Goal: Information Seeking & Learning: Understand process/instructions

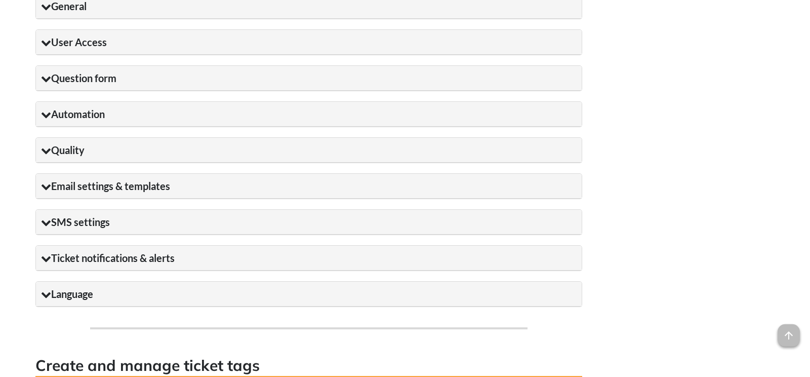
scroll to position [1064, 0]
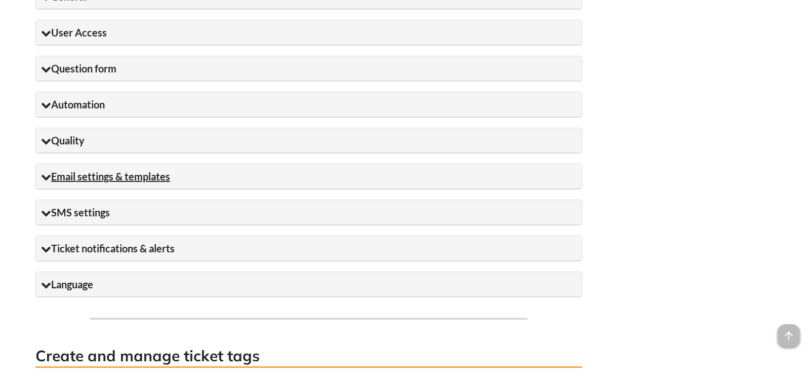
click at [160, 189] on summary "Email settings & templates" at bounding box center [309, 176] width 546 height 25
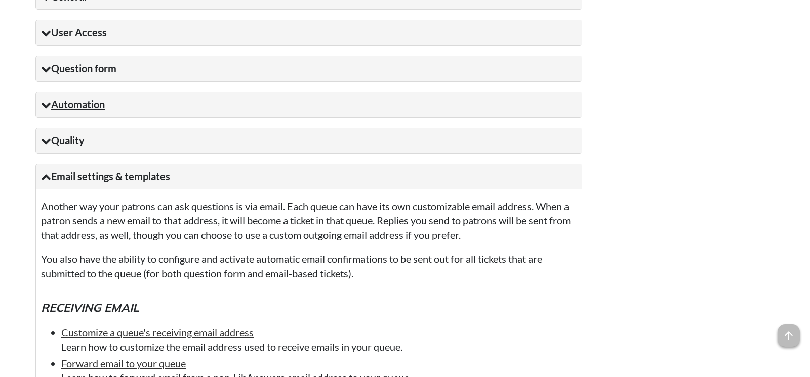
click at [75, 117] on summary "Automation" at bounding box center [309, 104] width 546 height 25
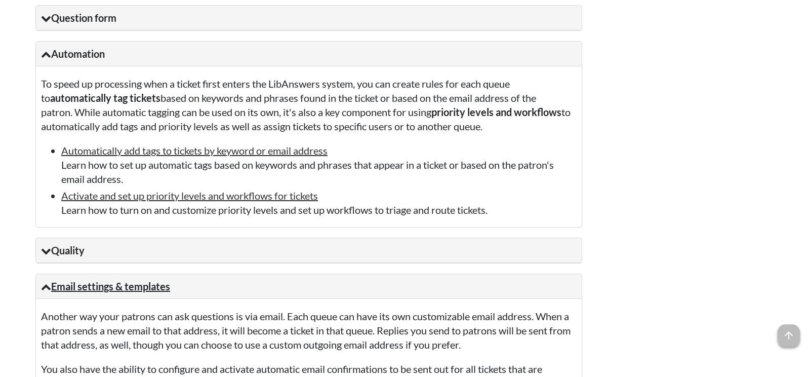
scroll to position [1170, 0]
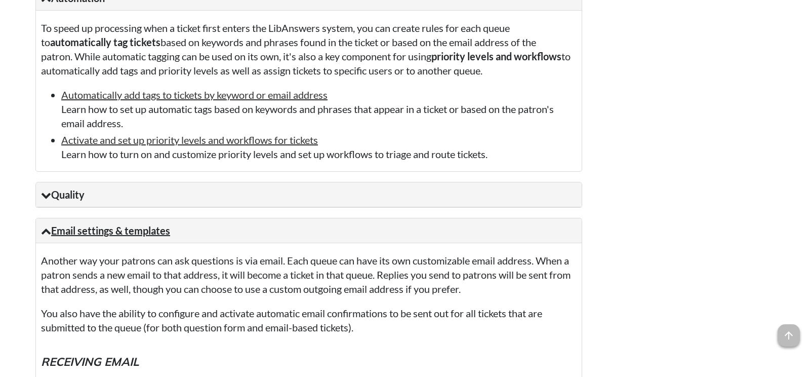
click at [98, 243] on summary "Email settings & templates" at bounding box center [309, 230] width 546 height 25
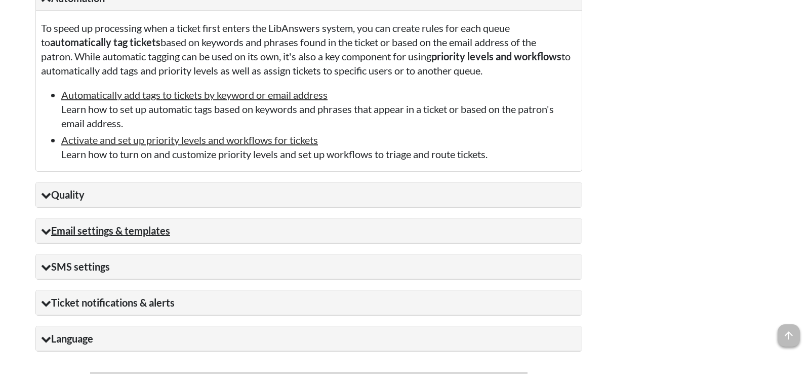
click at [141, 243] on summary "Email settings & templates" at bounding box center [309, 230] width 546 height 25
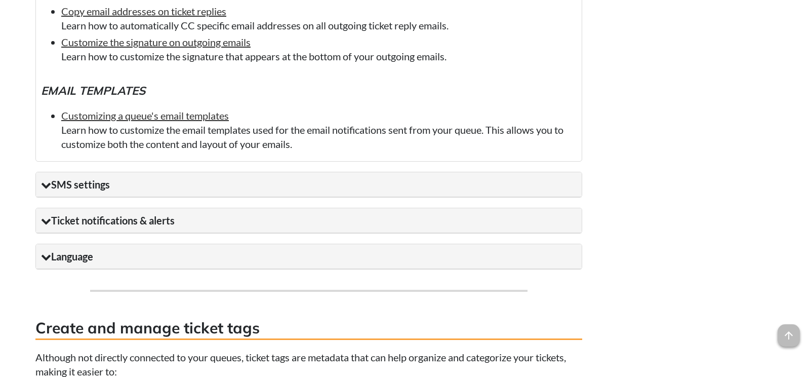
scroll to position [1915, 0]
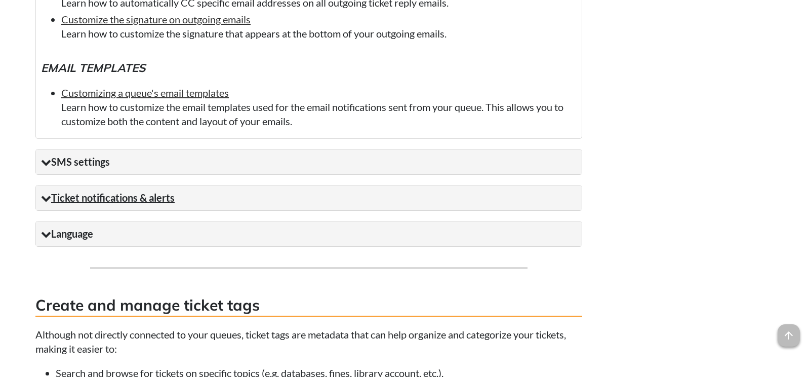
click at [278, 210] on summary "Ticket notifications & alerts" at bounding box center [309, 197] width 546 height 25
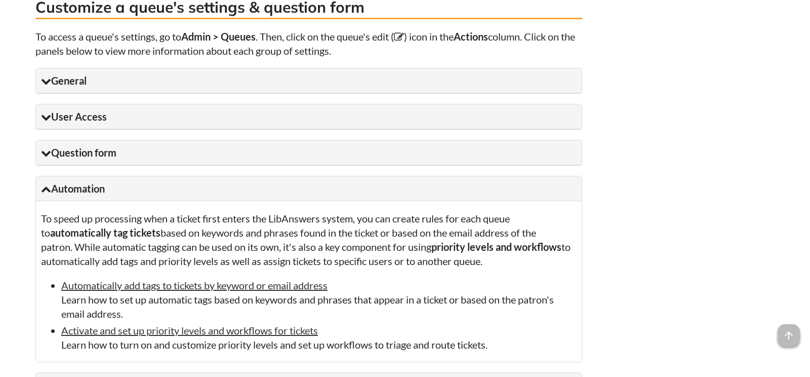
scroll to position [957, 0]
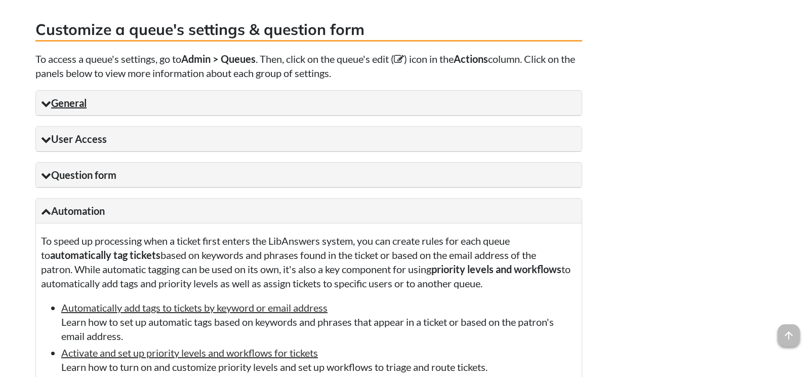
click at [175, 115] on summary "General" at bounding box center [309, 103] width 546 height 25
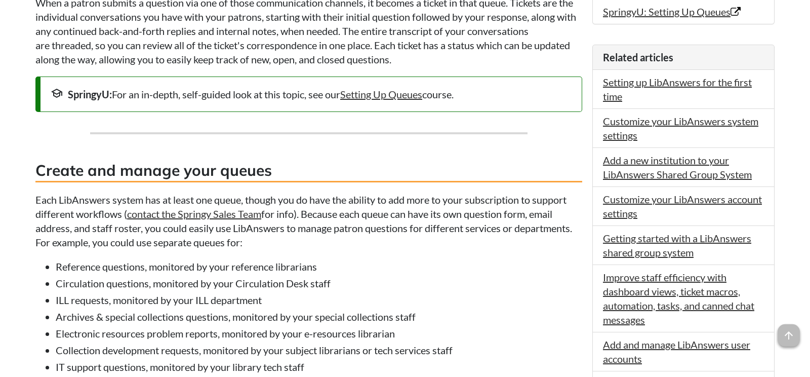
scroll to position [479, 0]
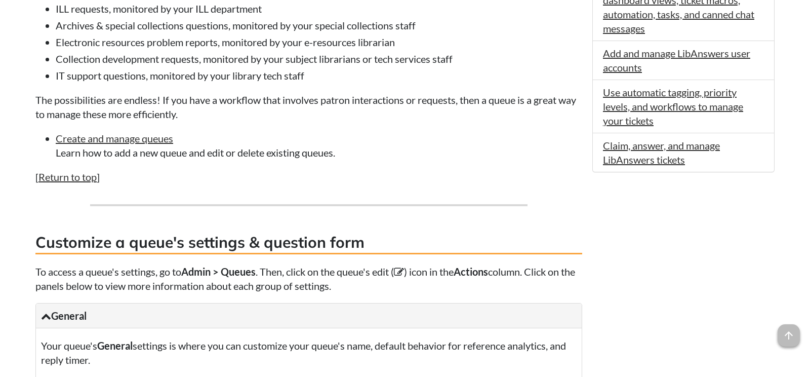
scroll to position [798, 0]
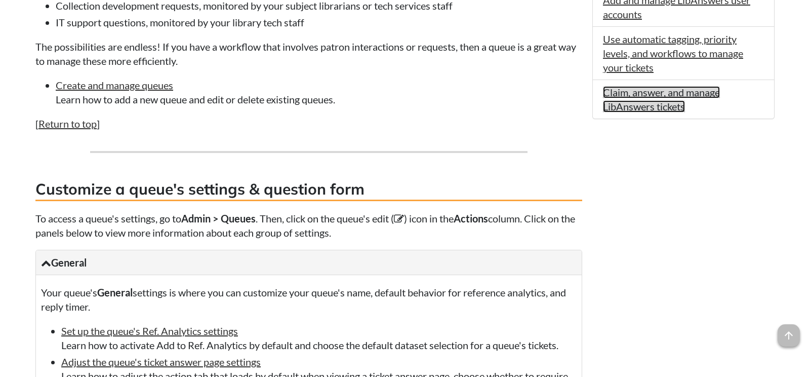
click at [711, 90] on link "Claim, answer, and manage LibAnswers tickets" at bounding box center [661, 99] width 117 height 26
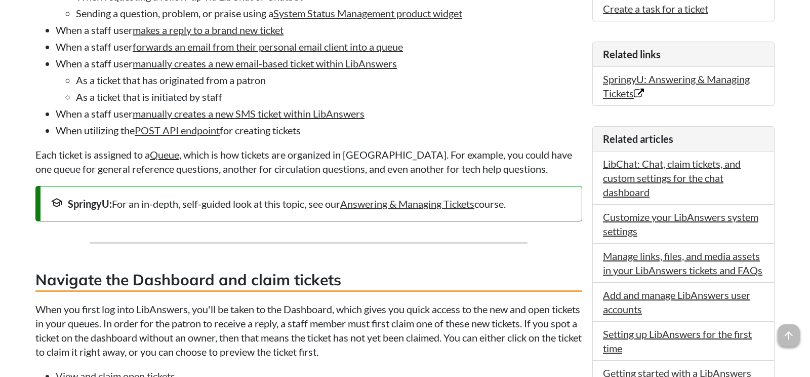
scroll to position [479, 0]
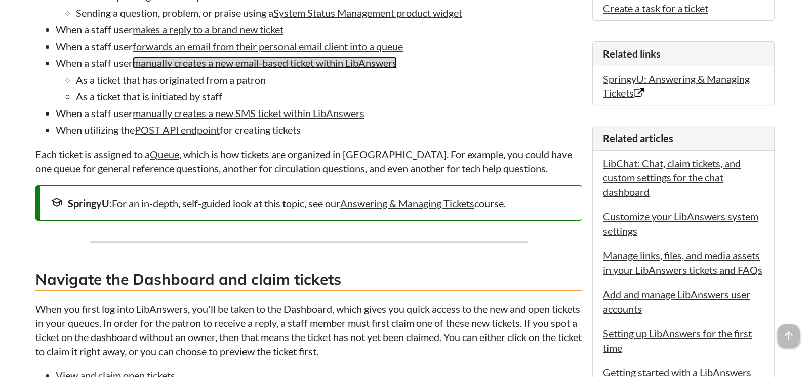
click at [363, 69] on link "manually creates a new email-based ticket within LibAnswers" at bounding box center [265, 63] width 264 height 12
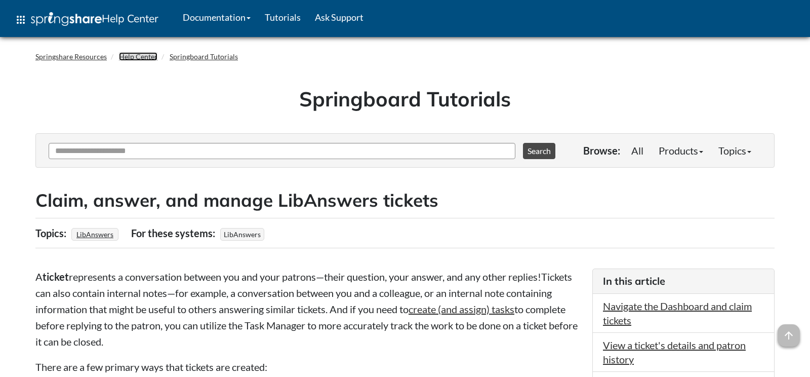
click at [140, 57] on link "Help Center" at bounding box center [138, 56] width 38 height 9
click at [614, 188] on h2 "Claim, answer, and manage LibAnswers tickets" at bounding box center [405, 200] width 740 height 25
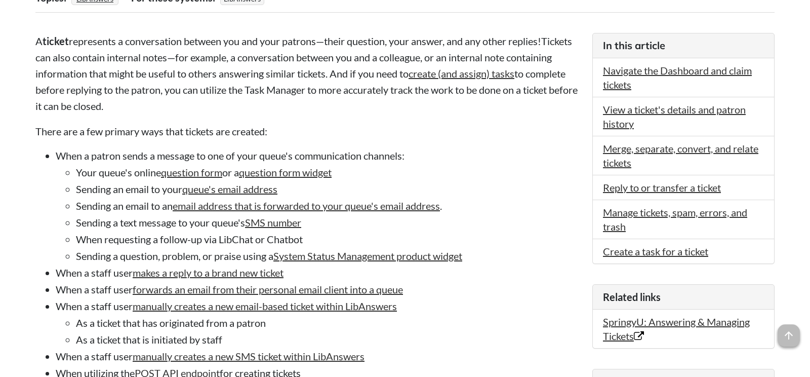
scroll to position [266, 0]
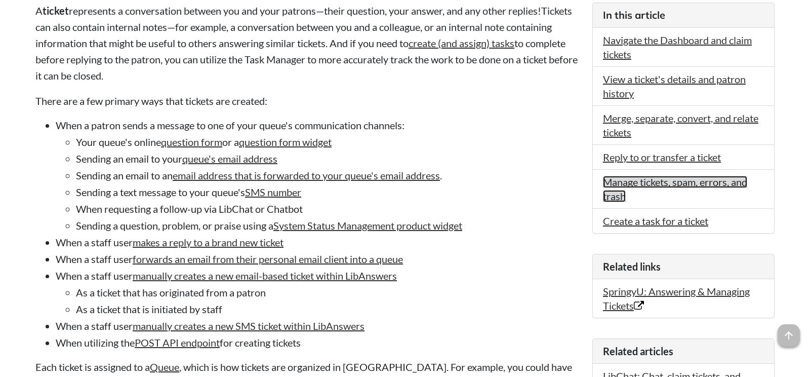
click at [711, 179] on link "Manage tickets, spam, errors, and trash" at bounding box center [675, 189] width 144 height 26
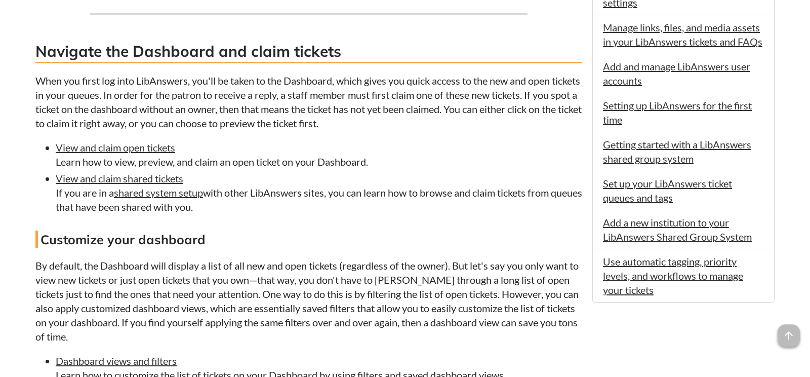
scroll to position [732, 0]
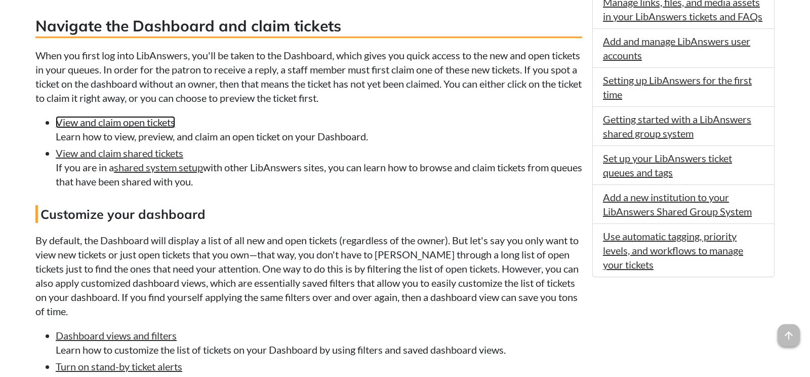
click at [153, 128] on link "View and claim open tickets" at bounding box center [116, 122] width 120 height 12
